Goal: Task Accomplishment & Management: Use online tool/utility

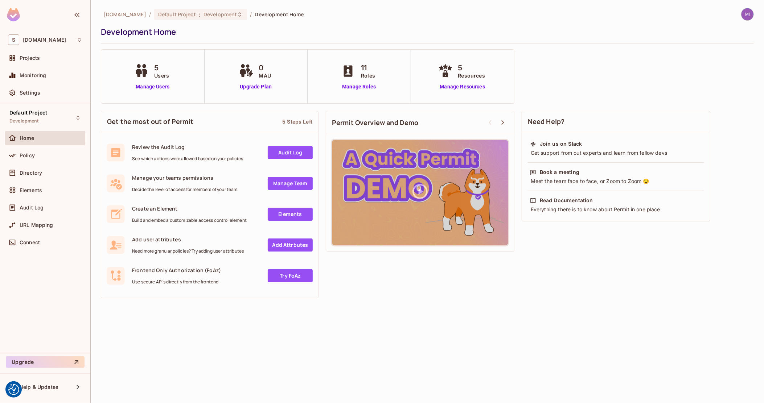
click at [749, 15] on img at bounding box center [747, 14] width 12 height 12
click at [592, 26] on div at bounding box center [382, 201] width 764 height 403
click at [748, 12] on img at bounding box center [747, 14] width 12 height 12
click at [558, 31] on div at bounding box center [382, 201] width 764 height 403
click at [41, 56] on div "Projects" at bounding box center [51, 58] width 63 height 6
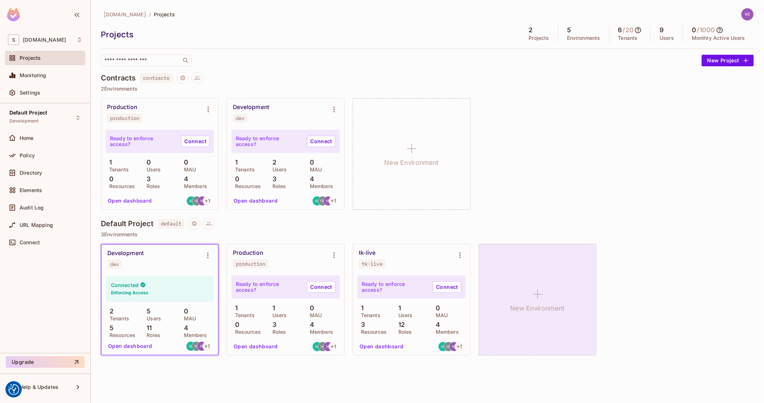
click at [542, 277] on div "New Environment" at bounding box center [537, 300] width 118 height 112
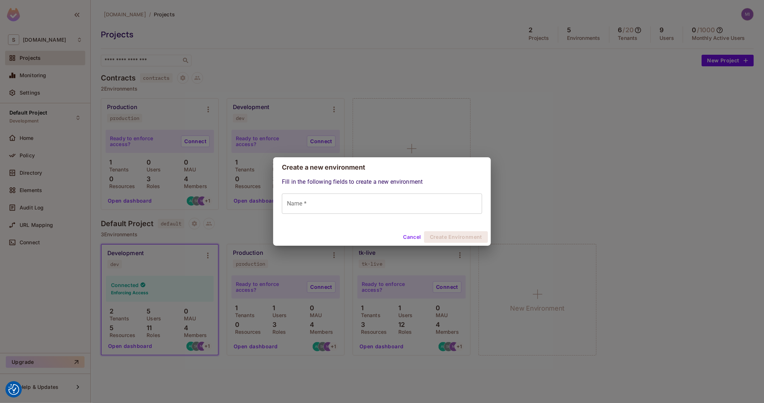
click at [382, 204] on input "Name *" at bounding box center [382, 204] width 200 height 20
type input "*"
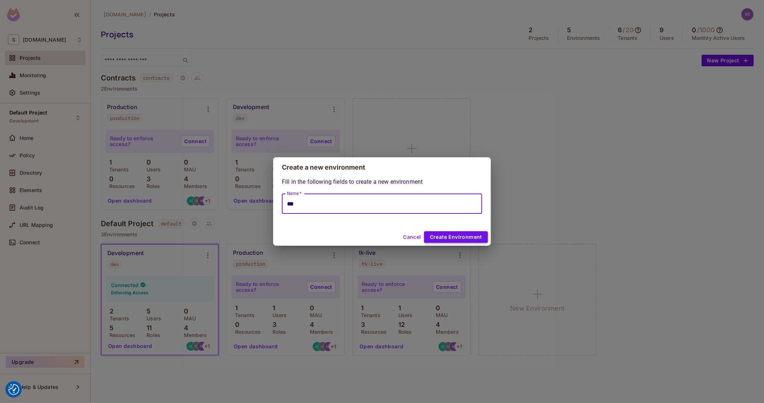
type input "***"
click at [435, 233] on button "Create Environment" at bounding box center [456, 237] width 64 height 12
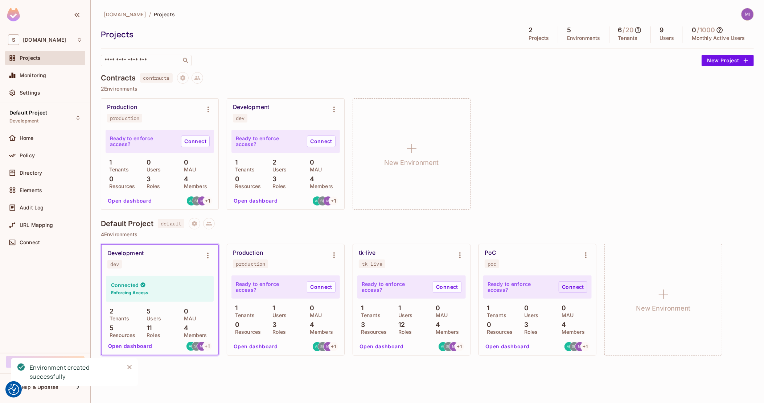
click at [576, 291] on link "Connect" at bounding box center [573, 287] width 29 height 12
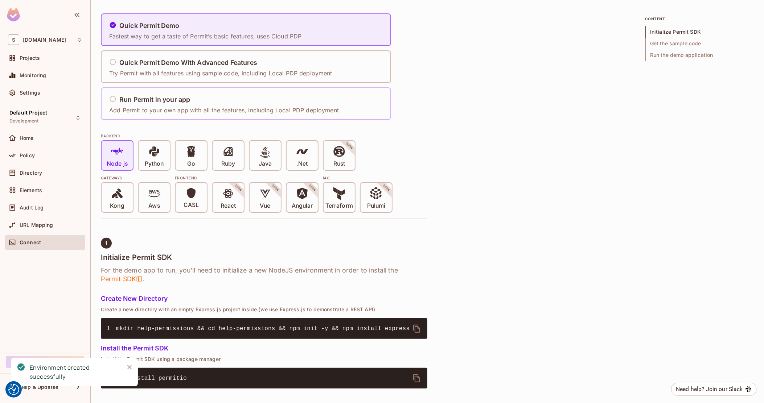
scroll to position [136, 0]
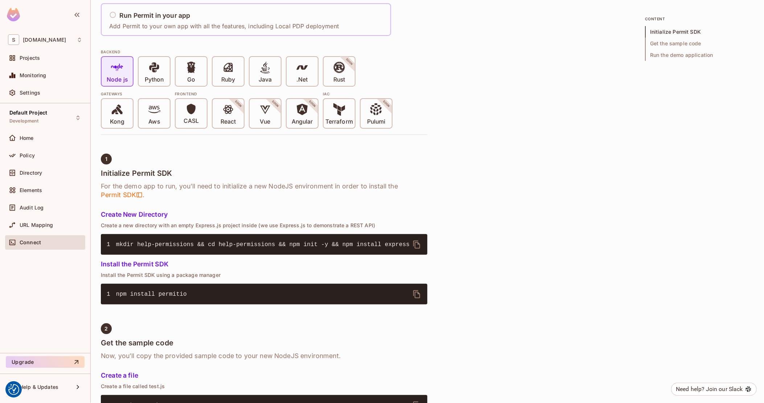
click at [197, 19] on div "Run Permit in your app" at bounding box center [224, 15] width 230 height 9
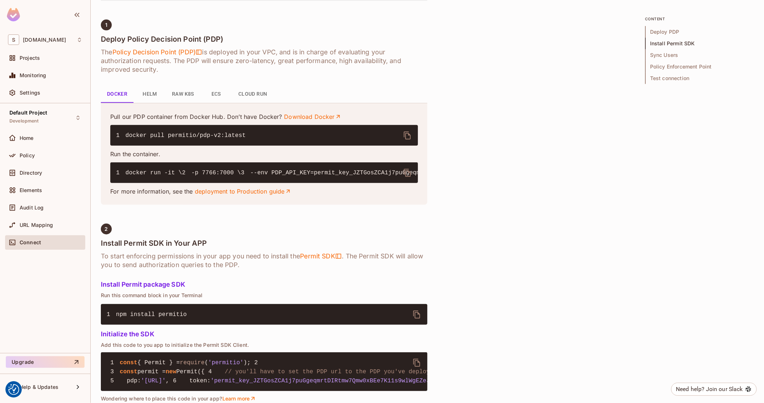
scroll to position [255, 0]
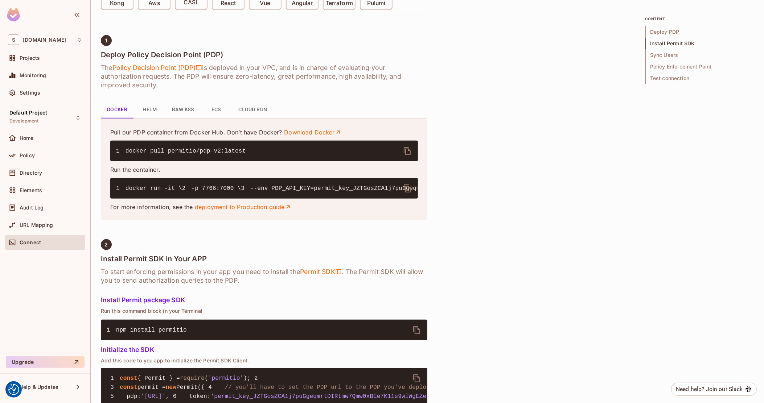
click at [226, 192] on code "1 docker run -it \ 2 -p 7766:7000 \ 3 --env PDP_API_KEY=permit_key_JZTGosZCA1j7…" at bounding box center [477, 188] width 722 height 7
copy code "permit_key_JZTGosZCA1j7puGgeqmrtDIRtmw7Qmw0xBEe7K11s9wlWgEZeJPC4cTIG0zBQ50R04Sf…"
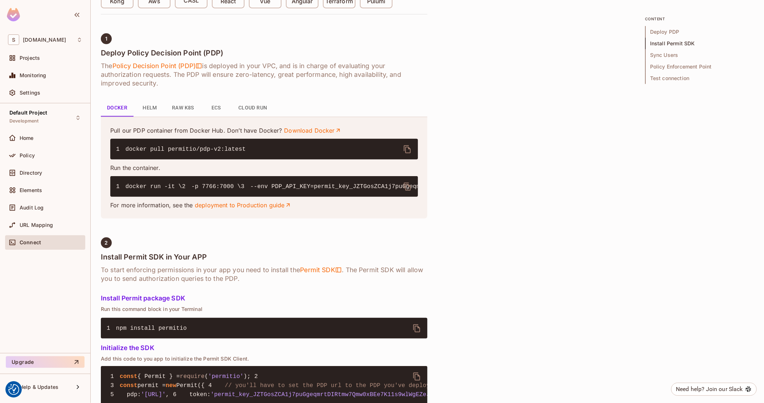
drag, startPoint x: 238, startPoint y: 213, endPoint x: 354, endPoint y: 216, distance: 116.1
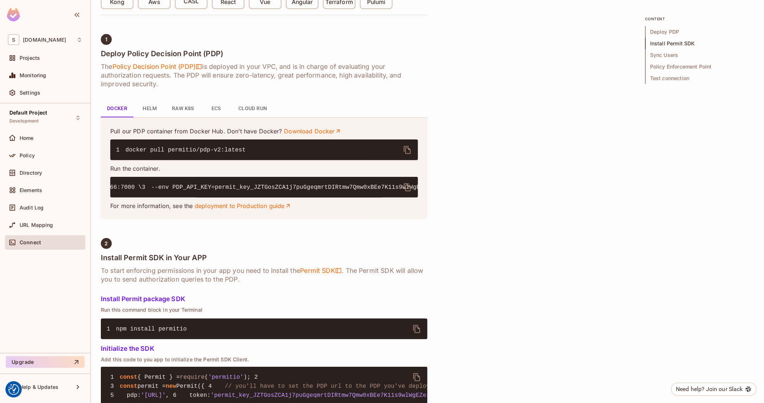
drag, startPoint x: 275, startPoint y: 207, endPoint x: 153, endPoint y: 199, distance: 122.4
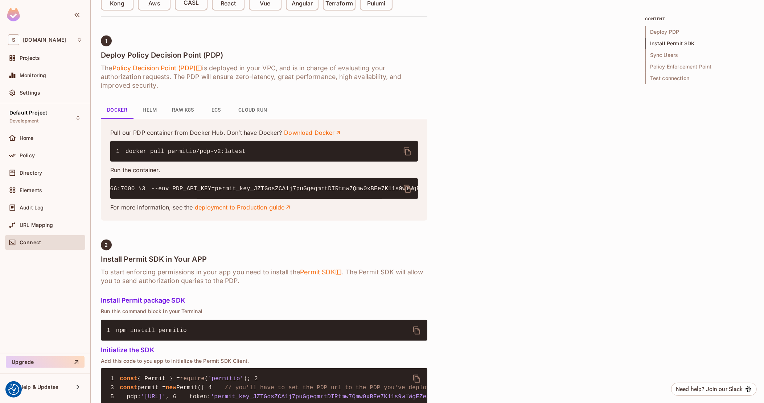
scroll to position [0, 0]
